Goal: Information Seeking & Learning: Learn about a topic

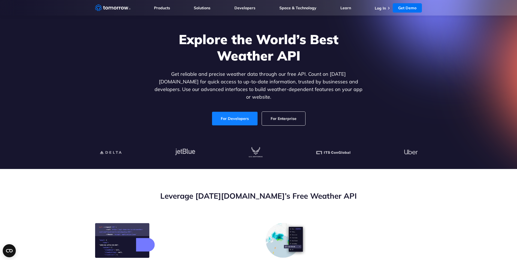
click at [240, 112] on link "For Developers" at bounding box center [235, 119] width 46 height 14
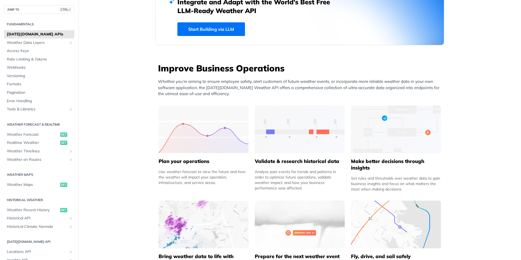
scroll to position [163, 0]
